Goal: Check status: Check status

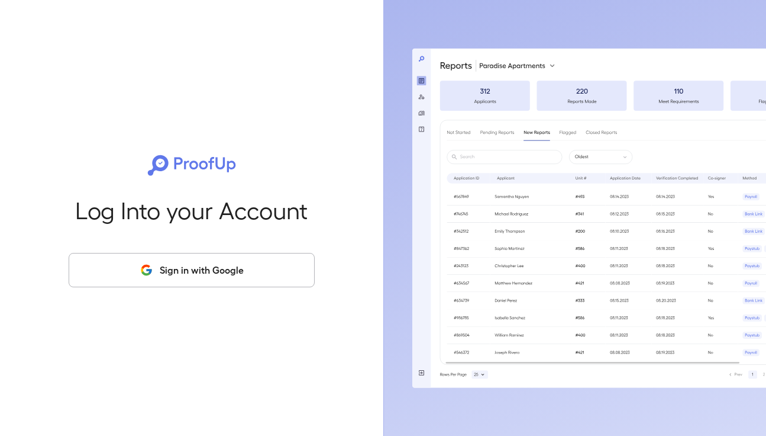
click at [165, 254] on button "Sign in with Google" at bounding box center [192, 270] width 246 height 34
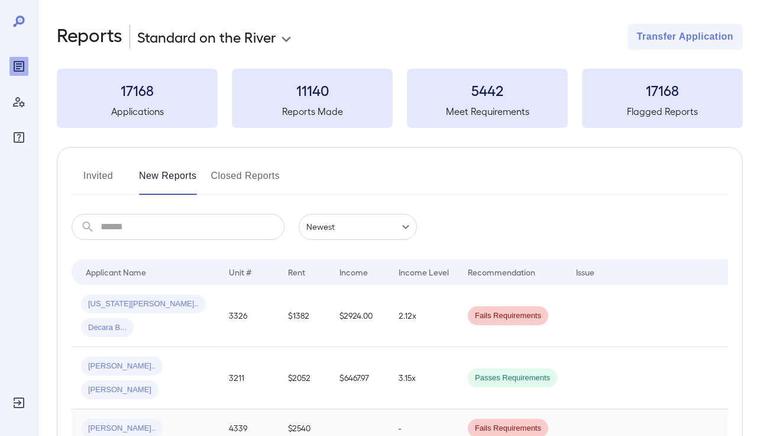
click at [180, 418] on div "[PERSON_NAME].." at bounding box center [145, 427] width 129 height 19
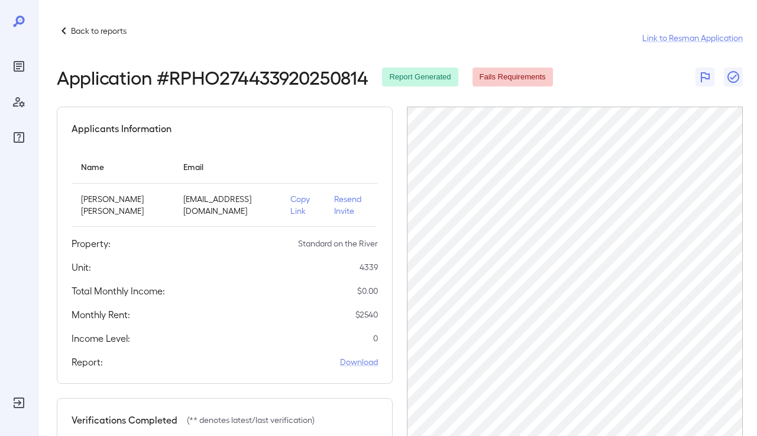
click at [83, 36] on p "Back to reports" at bounding box center [99, 31] width 56 height 12
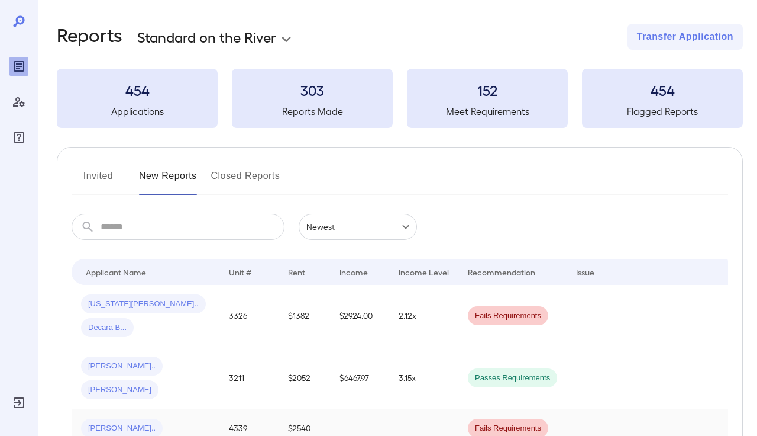
click at [164, 418] on div "[PERSON_NAME].." at bounding box center [145, 427] width 129 height 19
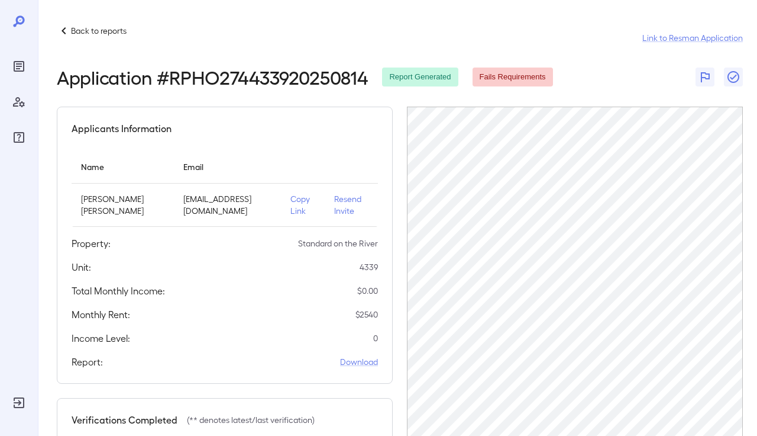
click at [102, 35] on p "Back to reports" at bounding box center [99, 31] width 56 height 12
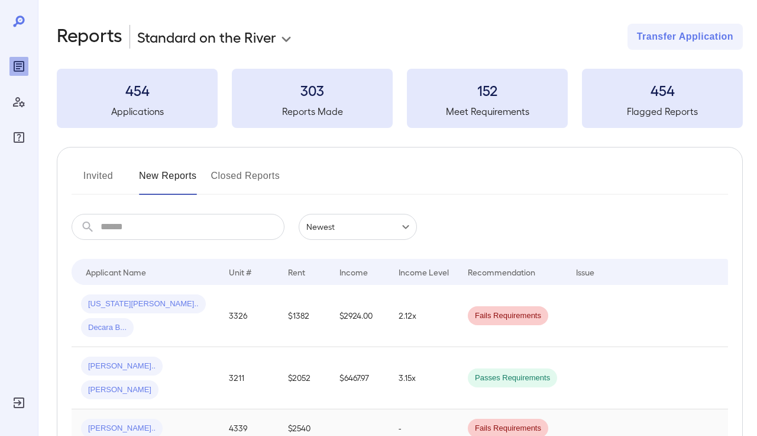
click at [180, 418] on div "[PERSON_NAME].." at bounding box center [145, 427] width 129 height 19
